Goal: Task Accomplishment & Management: Use online tool/utility

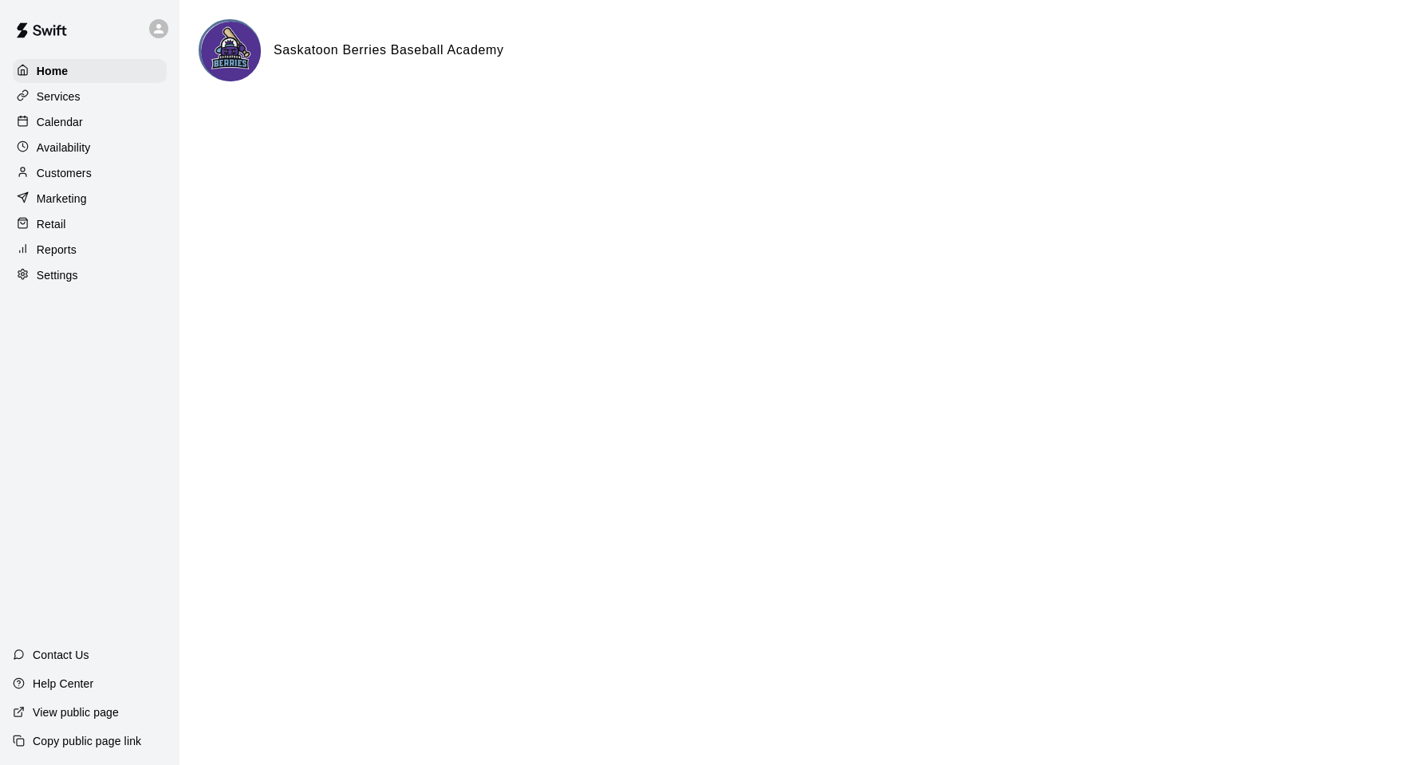
click at [57, 94] on p "Services" at bounding box center [59, 97] width 44 height 16
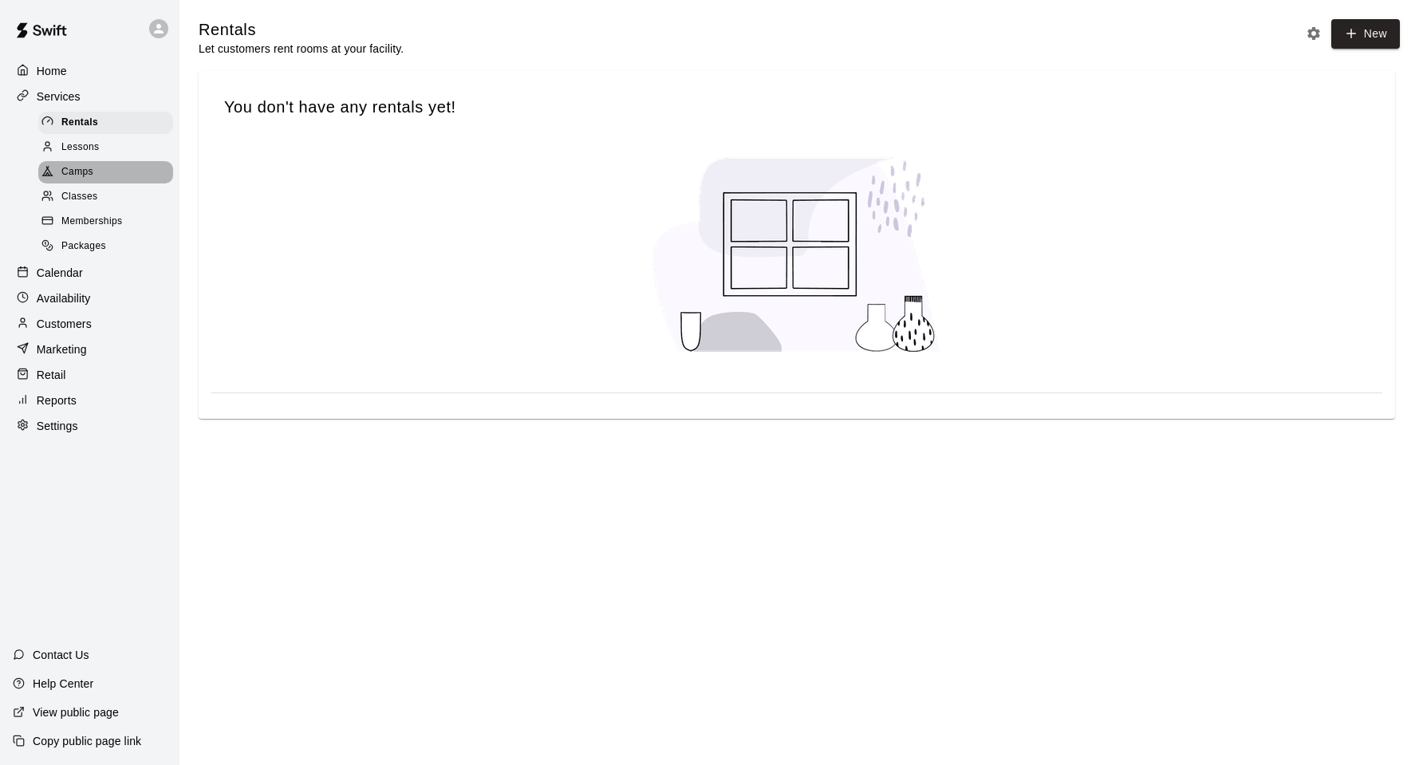
click at [79, 177] on span "Camps" at bounding box center [77, 172] width 32 height 16
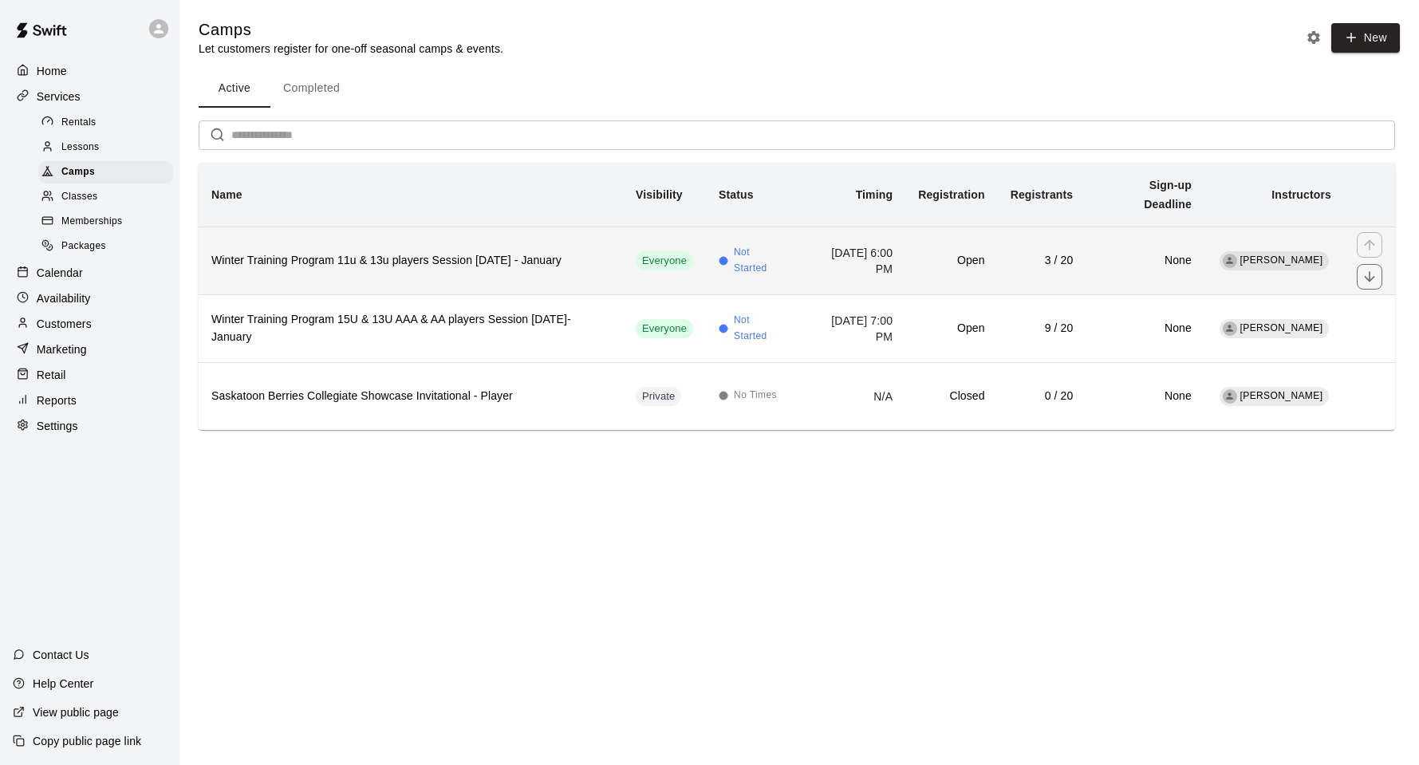
click at [557, 270] on h6 "Winter Training Program 11u & 13u players Session [DATE] - January" at bounding box center [410, 261] width 399 height 18
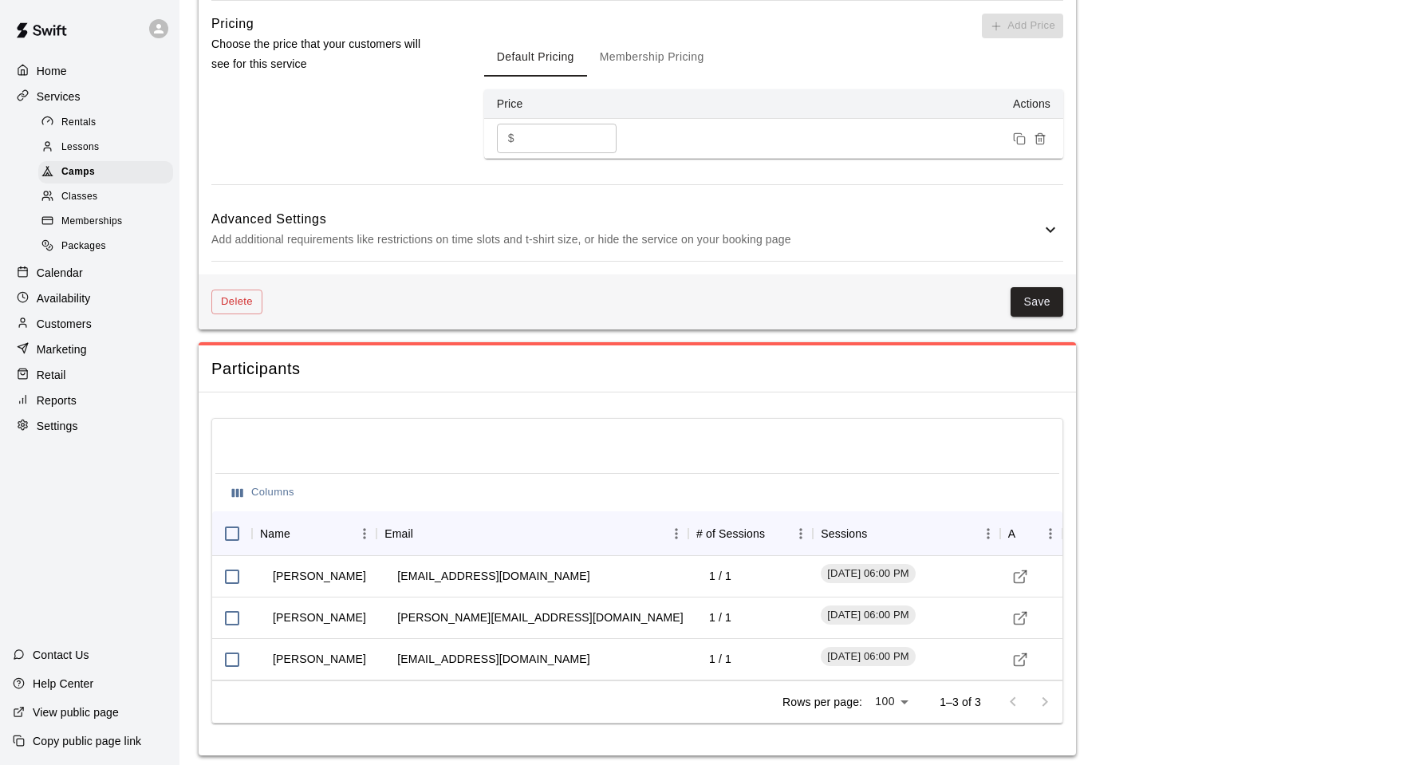
scroll to position [1741, 0]
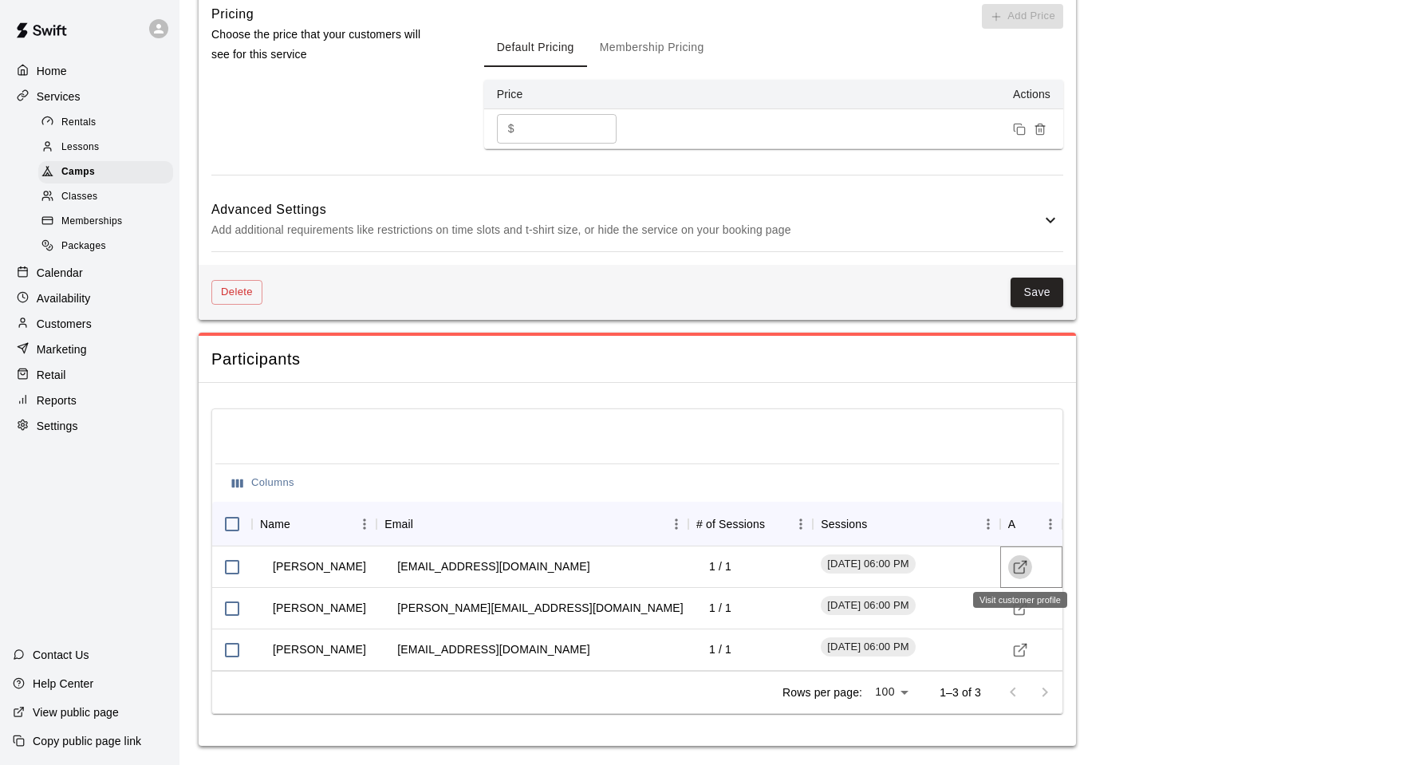
click at [1018, 568] on line "Visit customer profile" at bounding box center [1021, 564] width 7 height 7
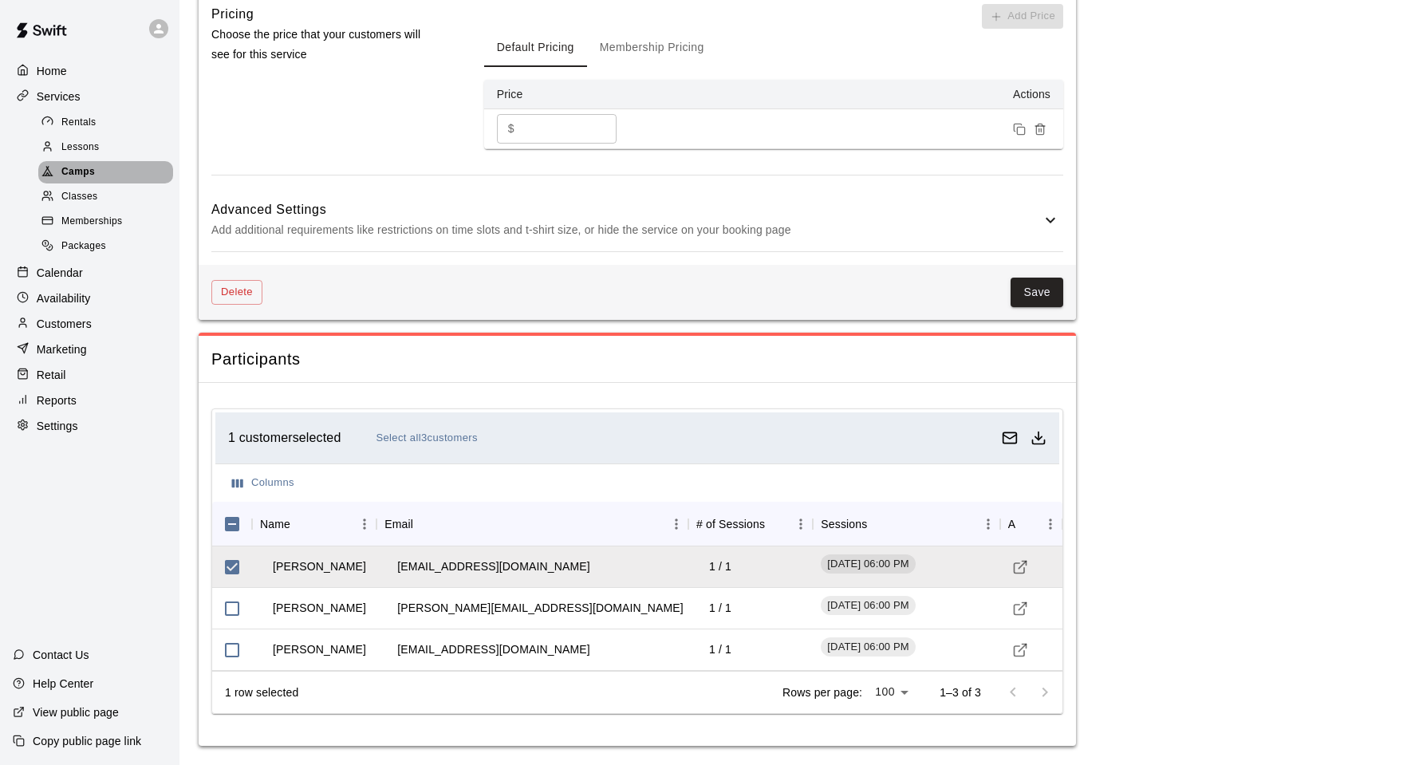
click at [79, 175] on span "Camps" at bounding box center [77, 172] width 33 height 16
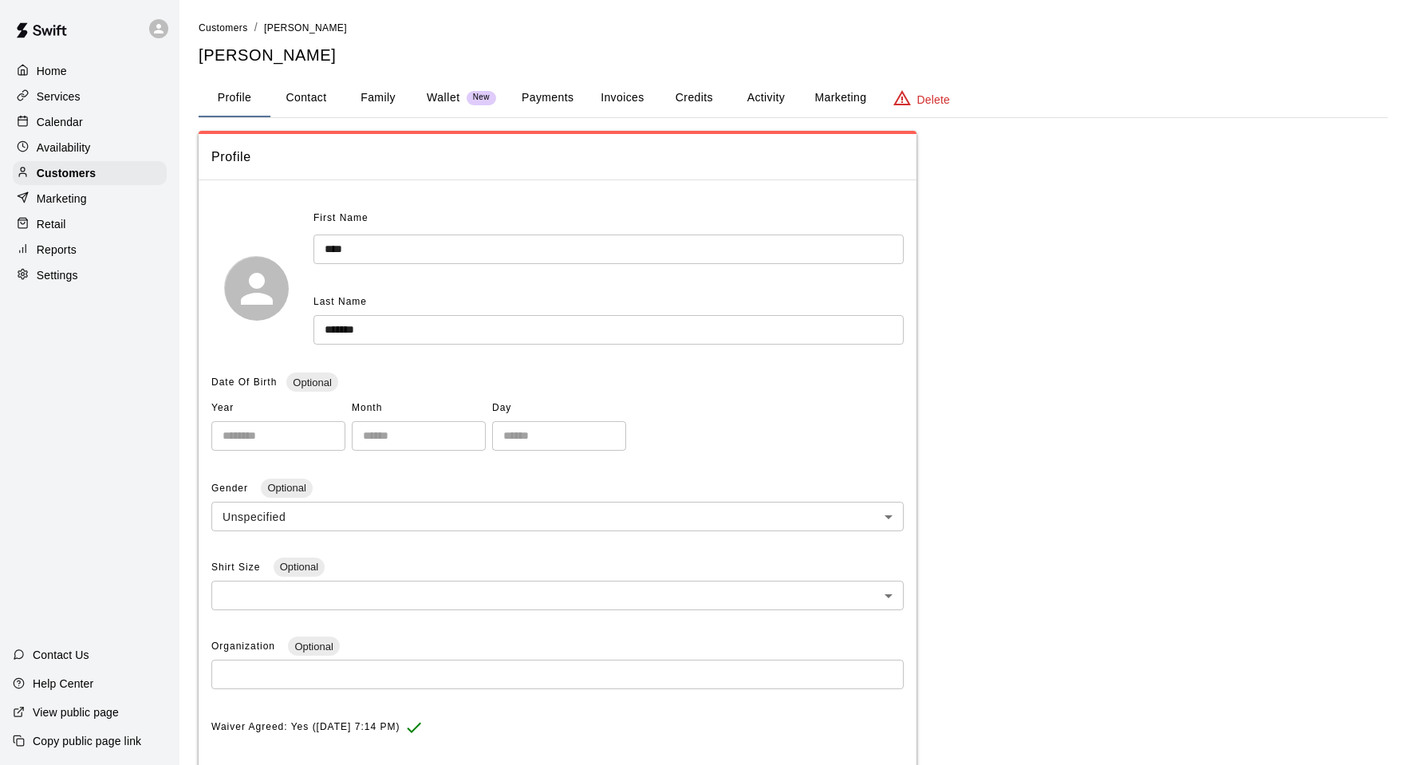
click at [539, 98] on button "Payments" at bounding box center [547, 98] width 77 height 38
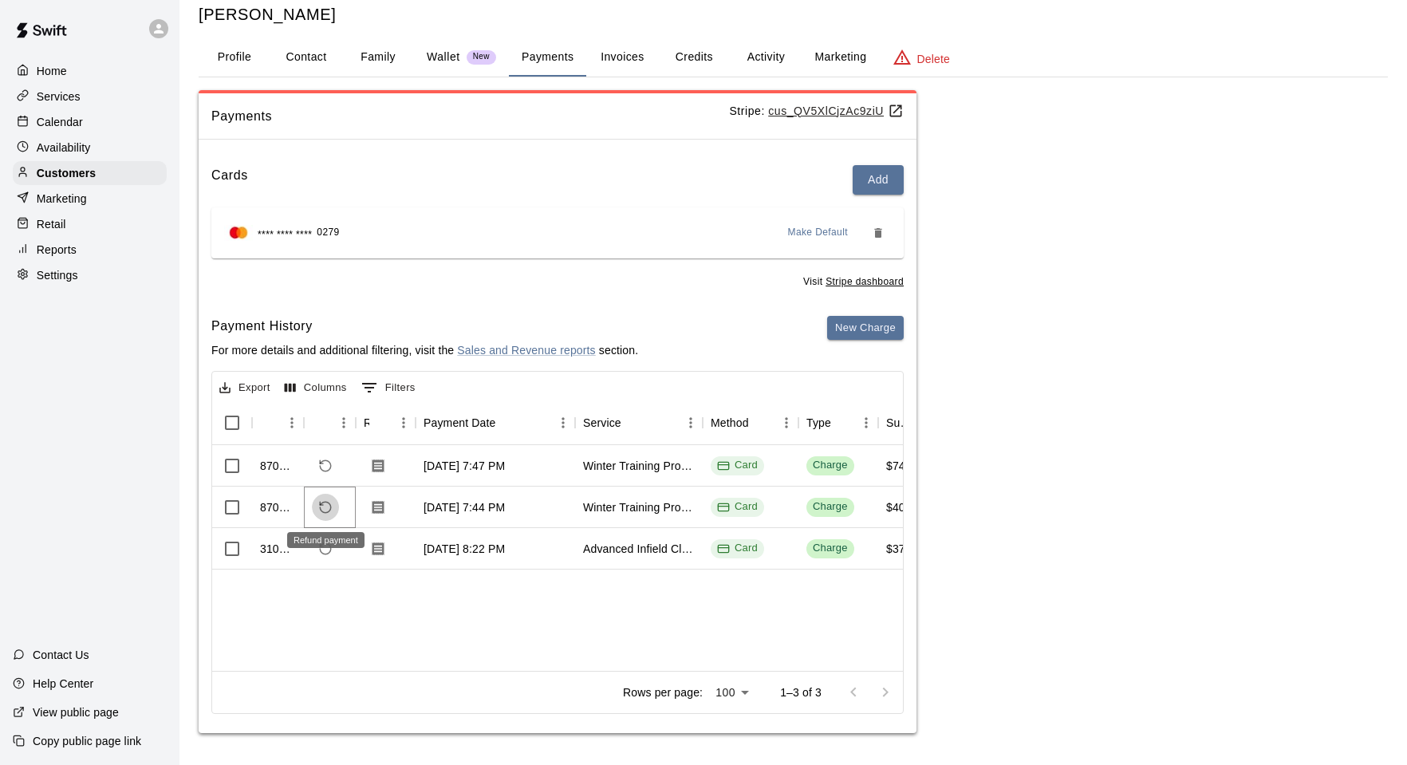
click at [325, 507] on icon "Refund payment" at bounding box center [325, 507] width 14 height 14
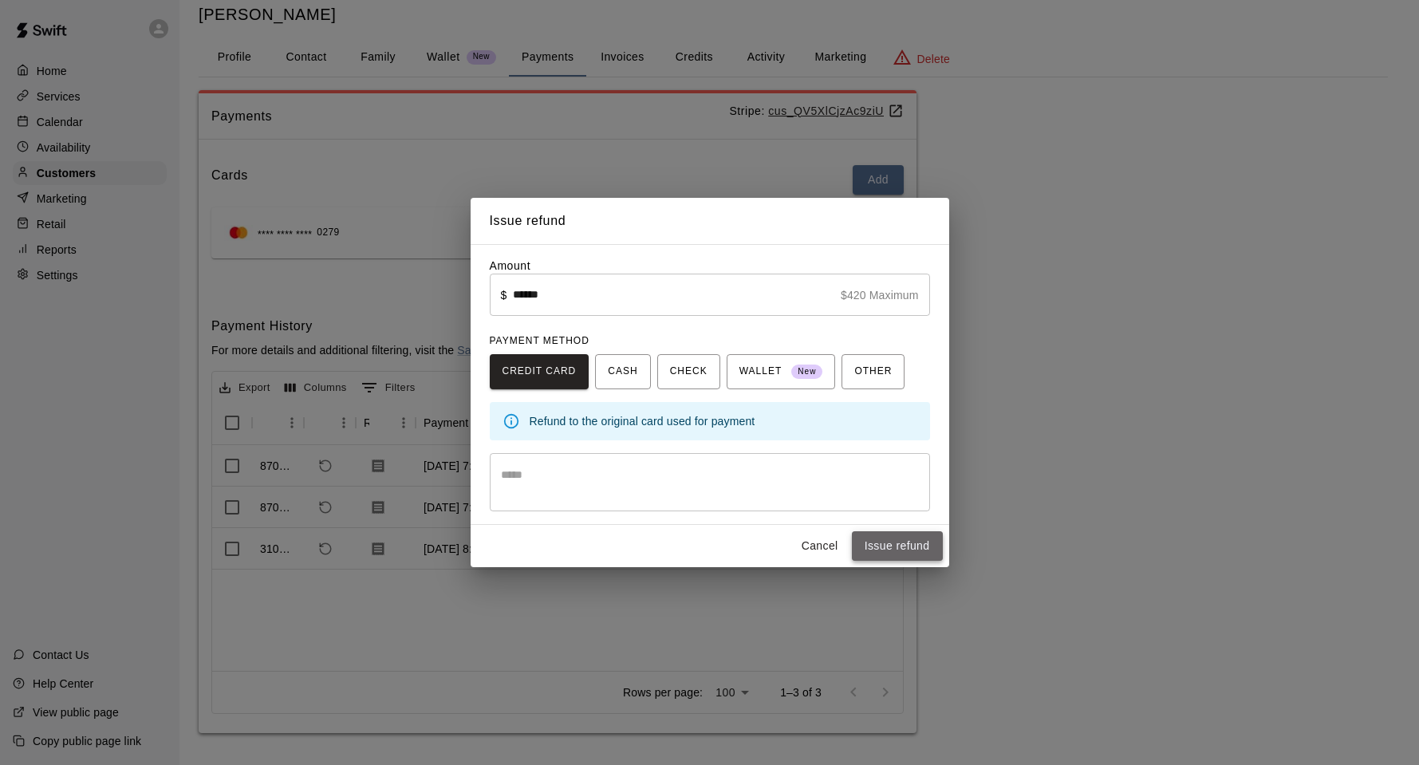
click at [900, 547] on button "Issue refund" at bounding box center [897, 546] width 91 height 30
